Goal: Ask a question: Seek information or help from site administrators or community

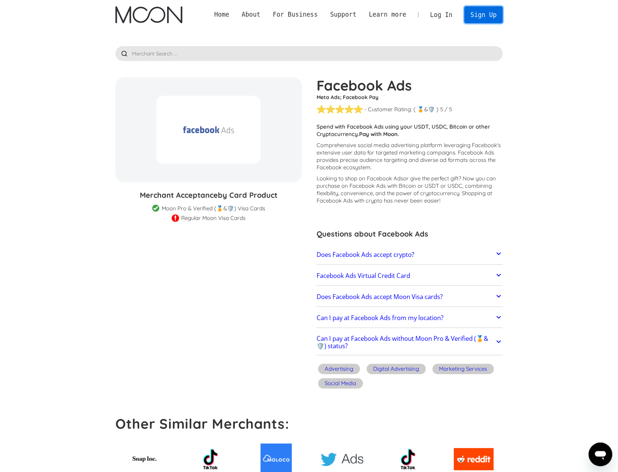
click at [476, 12] on link "Sign Up" at bounding box center [483, 14] width 38 height 17
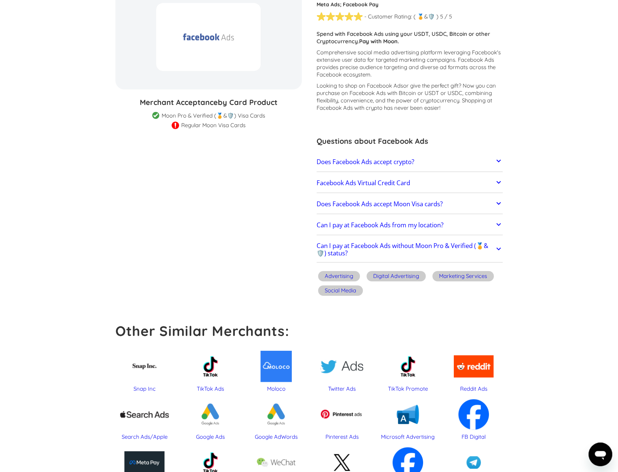
scroll to position [222, 0]
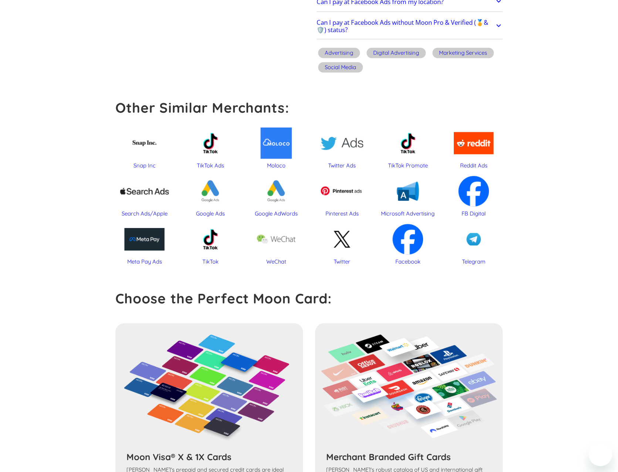
scroll to position [516, 0]
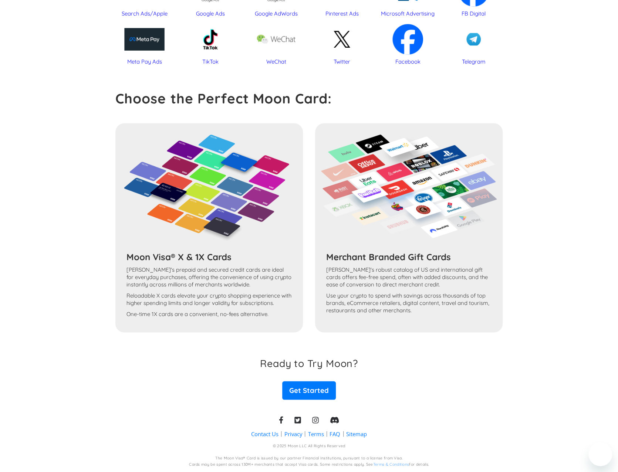
click at [242, 185] on div "Moon Visa® X & 1X Cards Moon's prepaid and secured credit cards are ideal for e…" at bounding box center [308, 227] width 387 height 209
click at [141, 44] on div "Meta Pay Ads" at bounding box center [144, 39] width 58 height 38
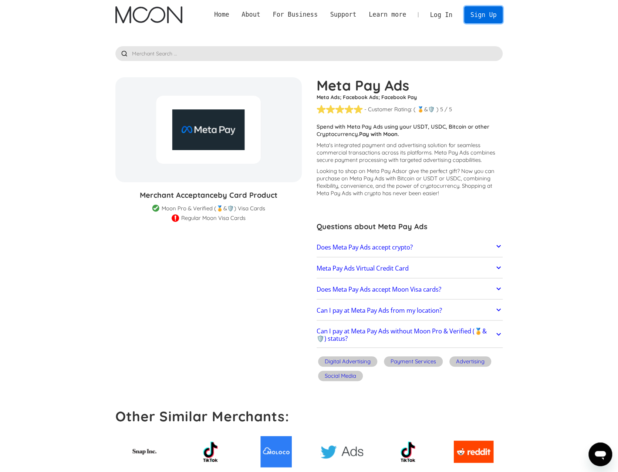
click at [472, 8] on link "Sign Up" at bounding box center [483, 14] width 38 height 17
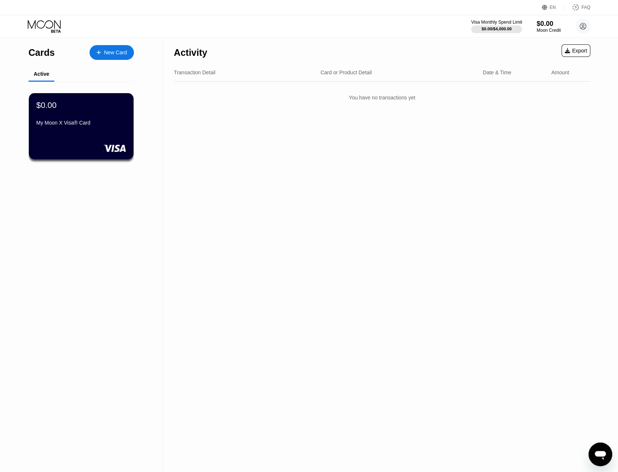
click at [509, 31] on div "$0.00 / $4,000.00" at bounding box center [496, 29] width 30 height 4
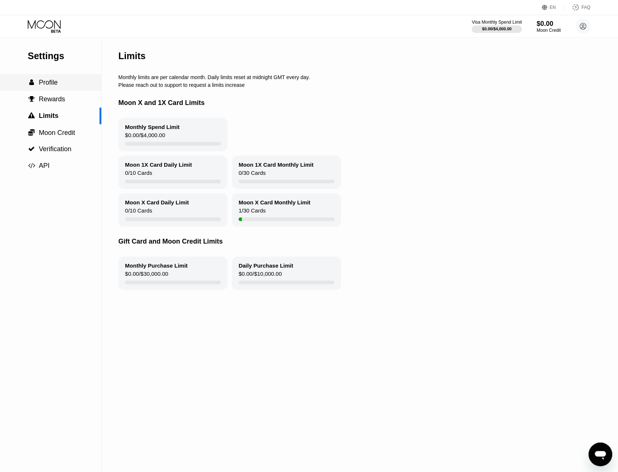
click at [73, 86] on div " Profile" at bounding box center [50, 83] width 101 height 8
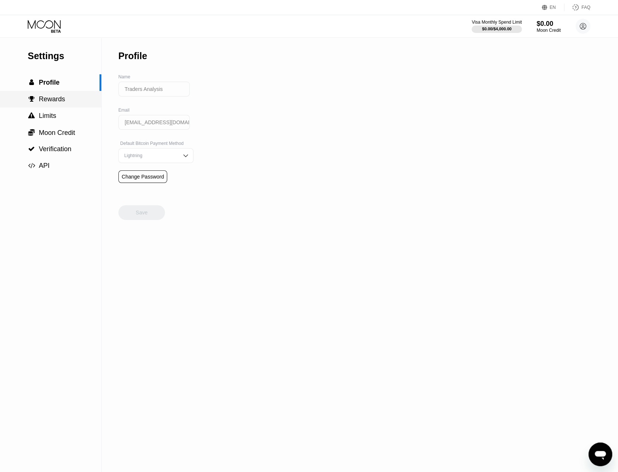
click at [70, 98] on div " Rewards" at bounding box center [50, 99] width 101 height 8
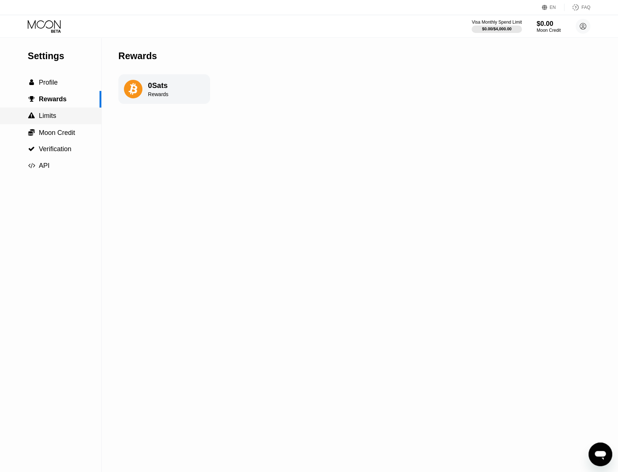
click at [73, 118] on div " Limits" at bounding box center [50, 116] width 101 height 8
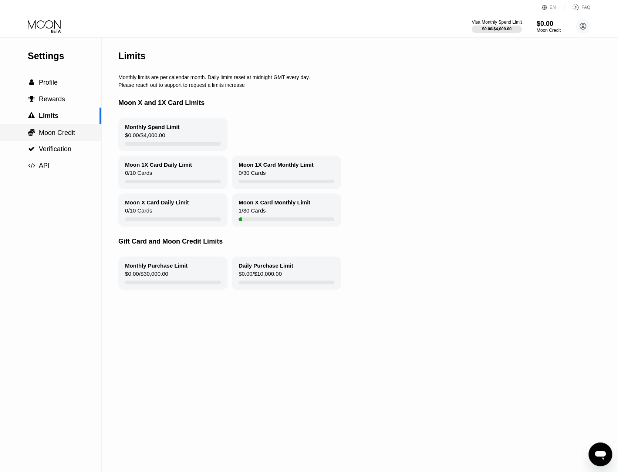
click at [85, 137] on div " Moon Credit" at bounding box center [50, 133] width 101 height 8
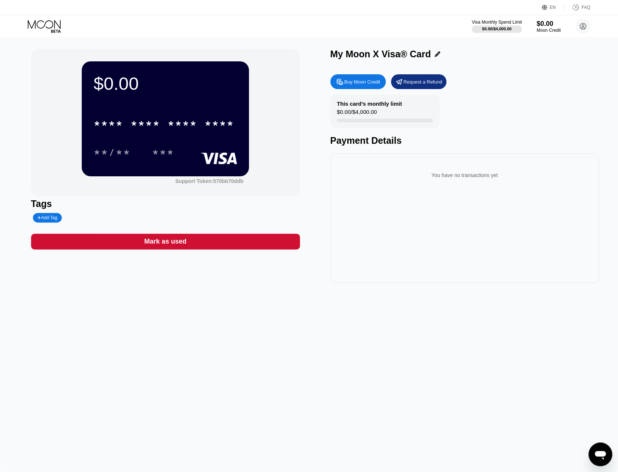
click at [195, 152] on div "**/** ***" at bounding box center [164, 152] width 143 height 18
click at [415, 104] on div "This card’s monthly limit $0.00 / $4,000.00" at bounding box center [384, 111] width 109 height 33
click at [501, 22] on div "Visa Monthly Spend Limit" at bounding box center [496, 22] width 51 height 5
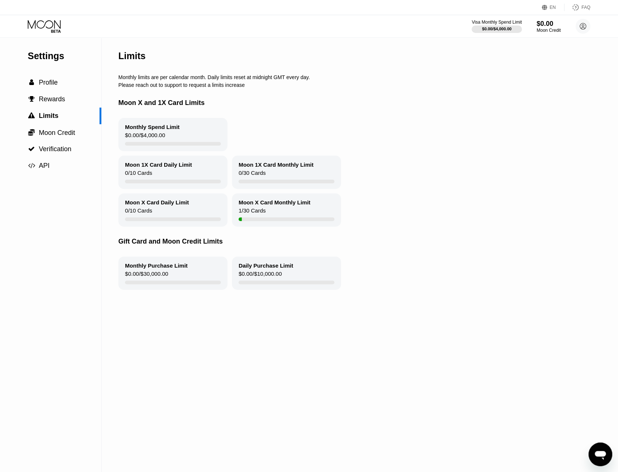
click at [196, 132] on div "Monthly Spend Limit $0.00 / $4,000.00" at bounding box center [172, 134] width 109 height 33
click at [58, 152] on span "Verification" at bounding box center [55, 148] width 33 height 7
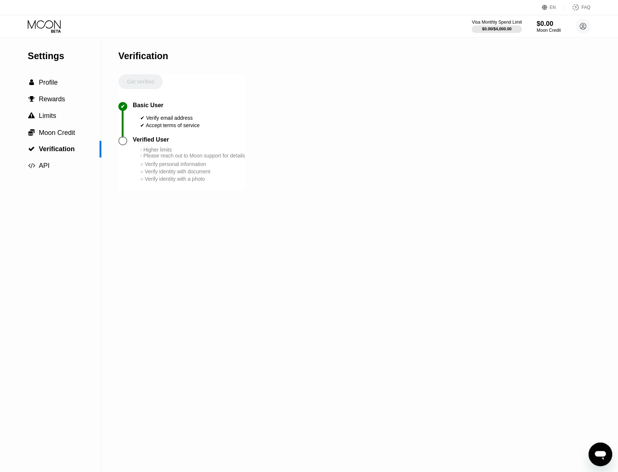
drag, startPoint x: 129, startPoint y: 147, endPoint x: 130, endPoint y: 140, distance: 7.6
click at [127, 145] on div at bounding box center [125, 140] width 14 height 9
click at [156, 76] on div "Get Verified" at bounding box center [140, 88] width 44 height 28
click at [119, 144] on div at bounding box center [122, 140] width 9 height 9
click at [127, 141] on div at bounding box center [125, 140] width 14 height 9
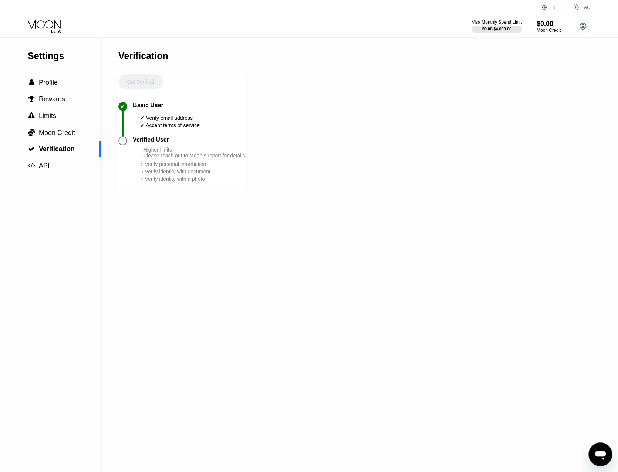
drag, startPoint x: 132, startPoint y: 140, endPoint x: 206, endPoint y: 116, distance: 78.2
click at [139, 136] on div "✔ Basic User ✔ Verify email address ✔ Accept terms of service" at bounding box center [181, 119] width 126 height 34
click at [140, 87] on div "Get Verified" at bounding box center [140, 88] width 44 height 28
click at [594, 448] on icon "Open messaging window" at bounding box center [599, 454] width 13 height 13
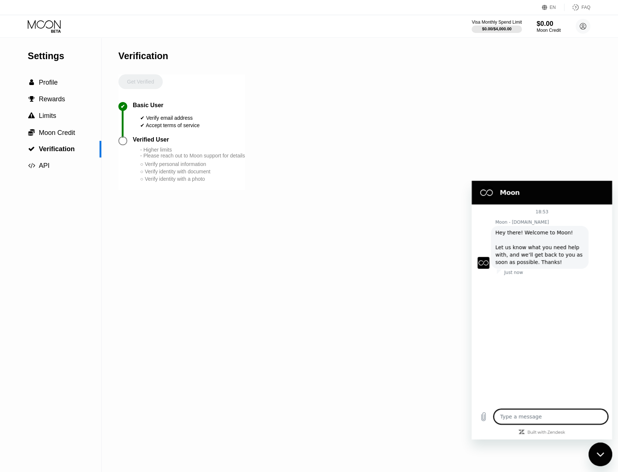
type textarea "x"
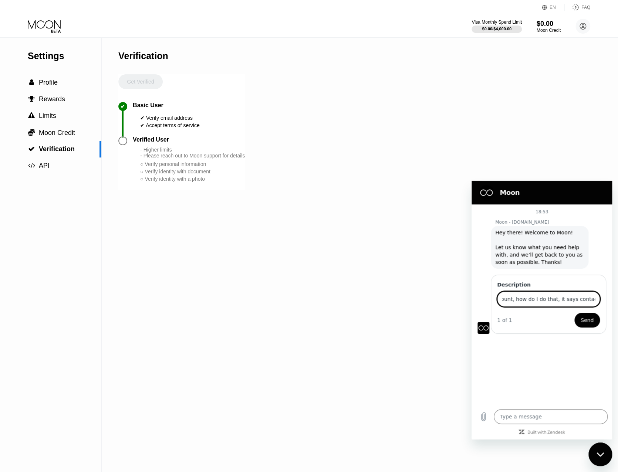
scroll to position [0, 69]
type input "Hi I want to verify my account, how do I do that, it says contact support"
click at [574, 313] on button "Send" at bounding box center [586, 320] width 25 height 15
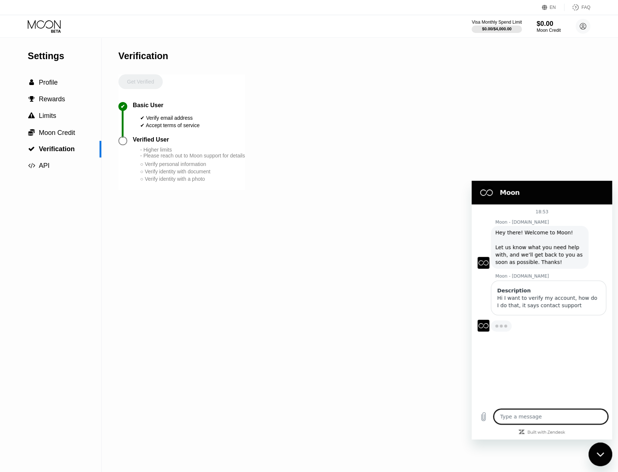
type textarea "x"
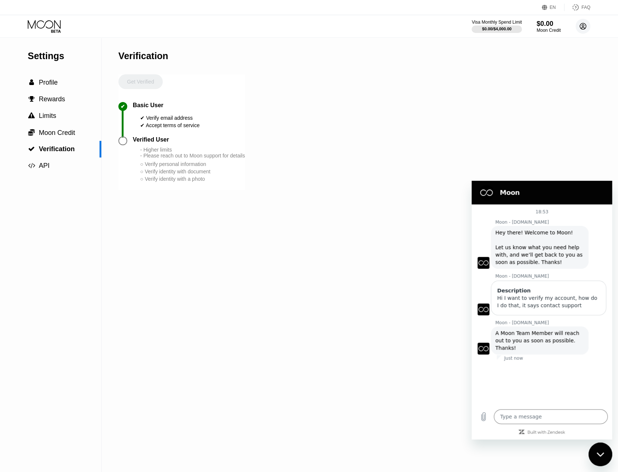
drag, startPoint x: 585, startPoint y: 23, endPoint x: 577, endPoint y: 34, distance: 13.7
click at [582, 28] on circle at bounding box center [582, 26] width 15 height 15
click at [541, 125] on div "Careers" at bounding box center [536, 125] width 18 height 6
click at [68, 136] on span "Moon Credit" at bounding box center [57, 132] width 36 height 7
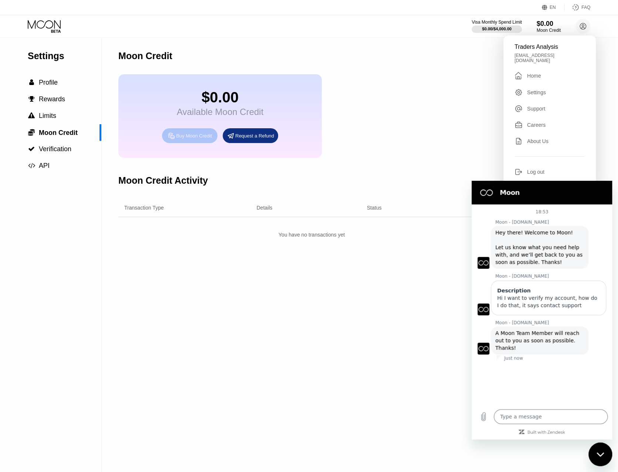
click at [198, 139] on div "Buy Moon Credit" at bounding box center [194, 136] width 36 height 6
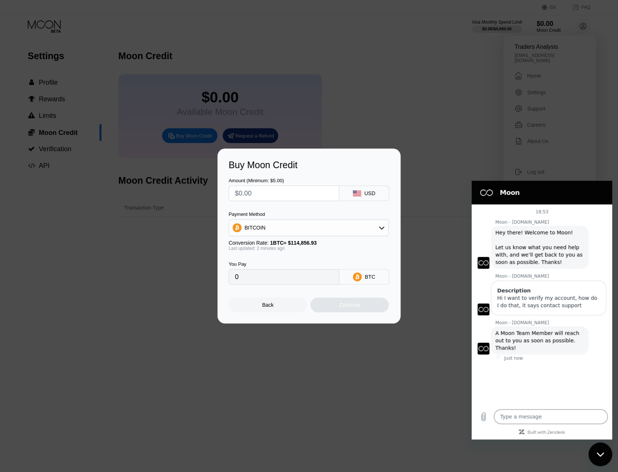
click at [311, 221] on div "BITCOIN" at bounding box center [308, 227] width 159 height 15
click at [303, 262] on div "USDT on TRON" at bounding box center [312, 264] width 139 height 6
type input "0.00"
drag, startPoint x: 378, startPoint y: 280, endPoint x: 371, endPoint y: 280, distance: 6.3
click at [375, 280] on div "USDT TRC-20" at bounding box center [369, 277] width 31 height 12
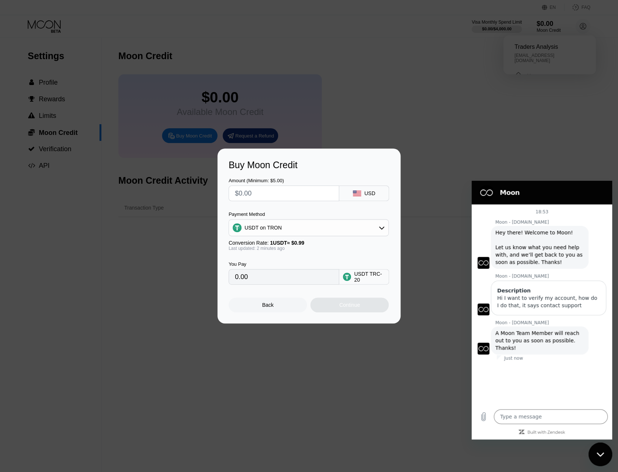
click at [371, 280] on div "USDT TRC-20" at bounding box center [369, 277] width 31 height 12
click at [269, 304] on div "Back" at bounding box center [267, 305] width 11 height 6
